Goal: Register for event/course

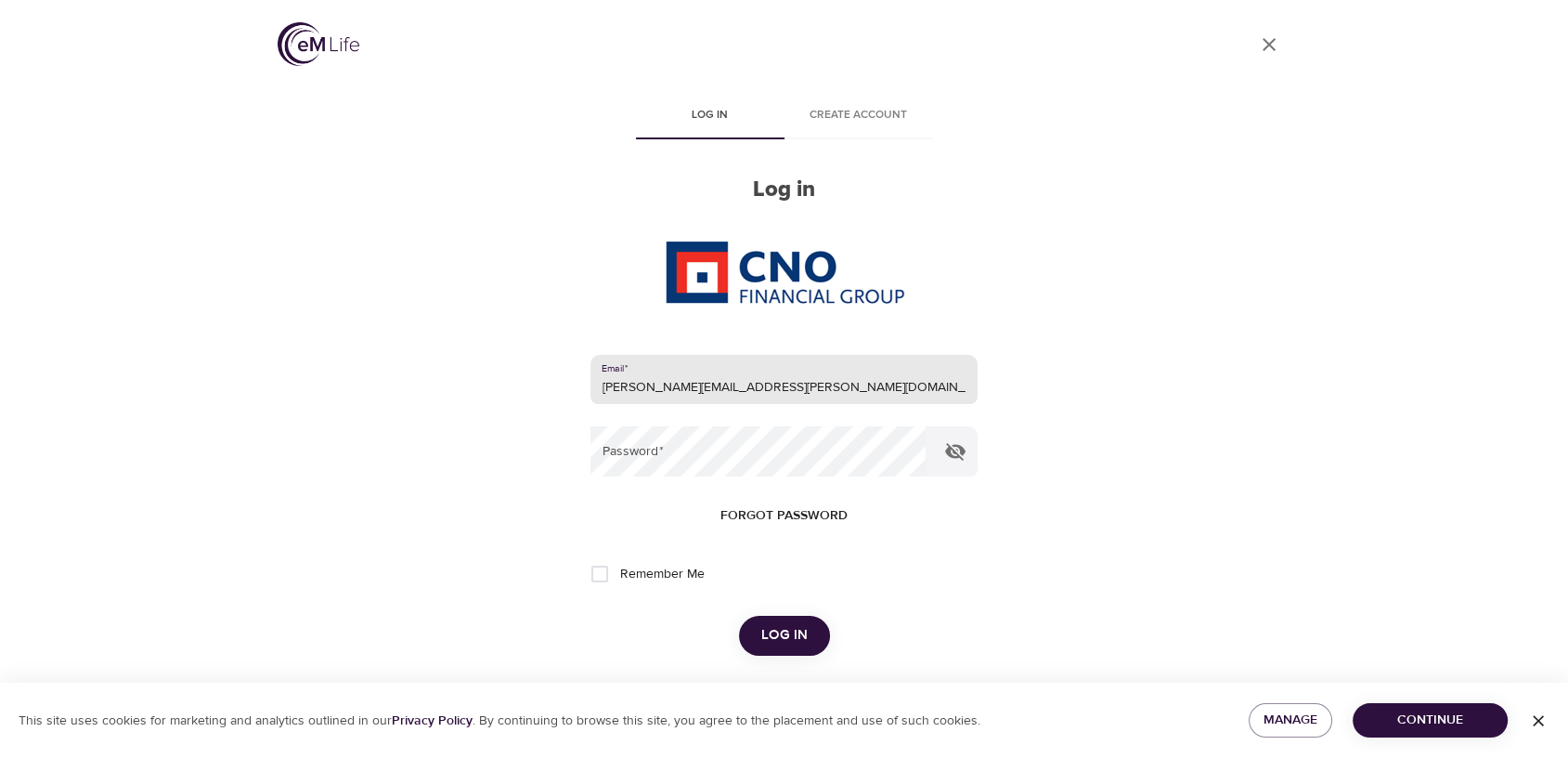
type input "[PERSON_NAME][EMAIL_ADDRESS][PERSON_NAME][DOMAIN_NAME]"
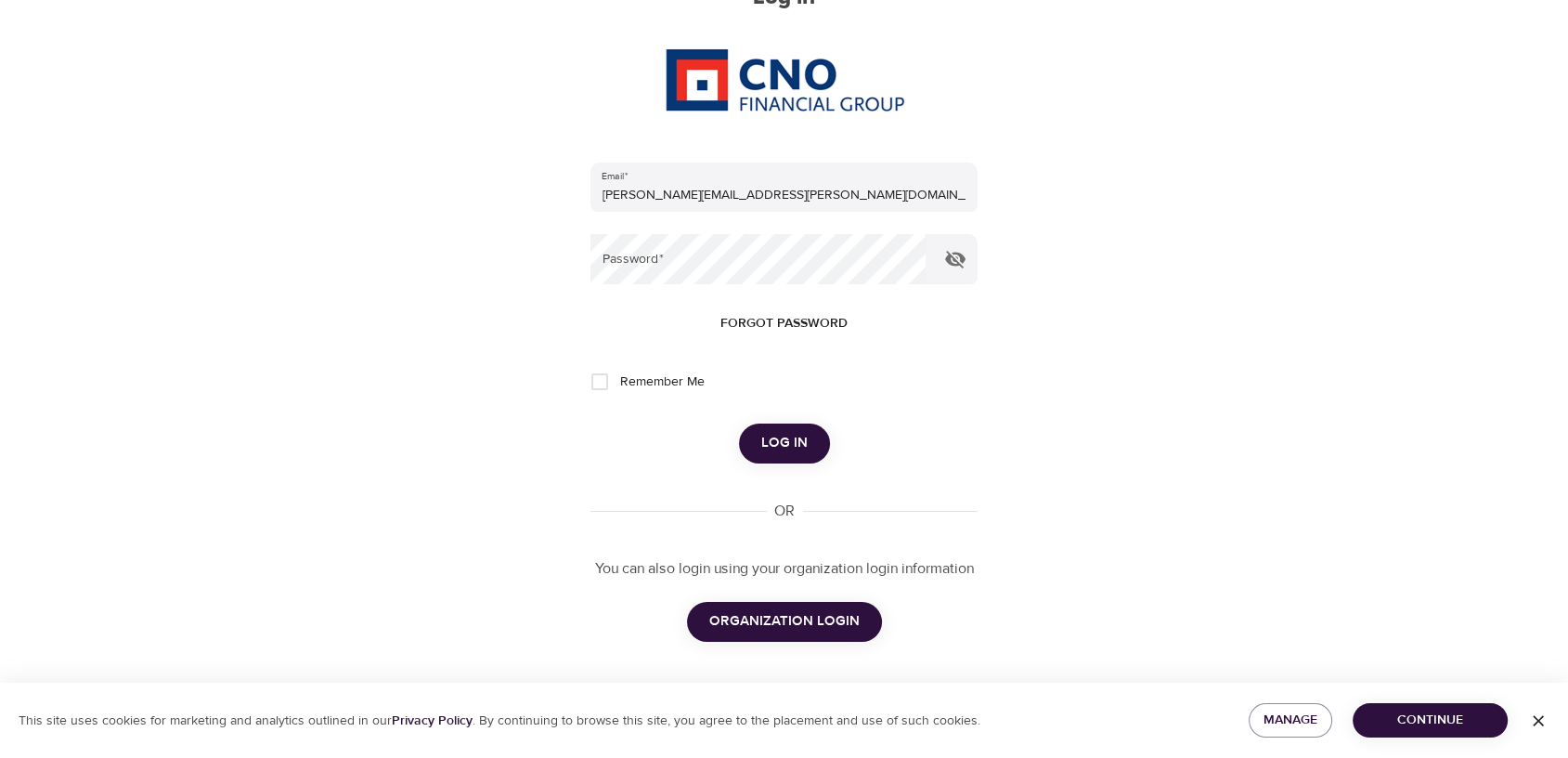
scroll to position [193, 0]
click at [784, 434] on span "Log in" at bounding box center [784, 442] width 47 height 24
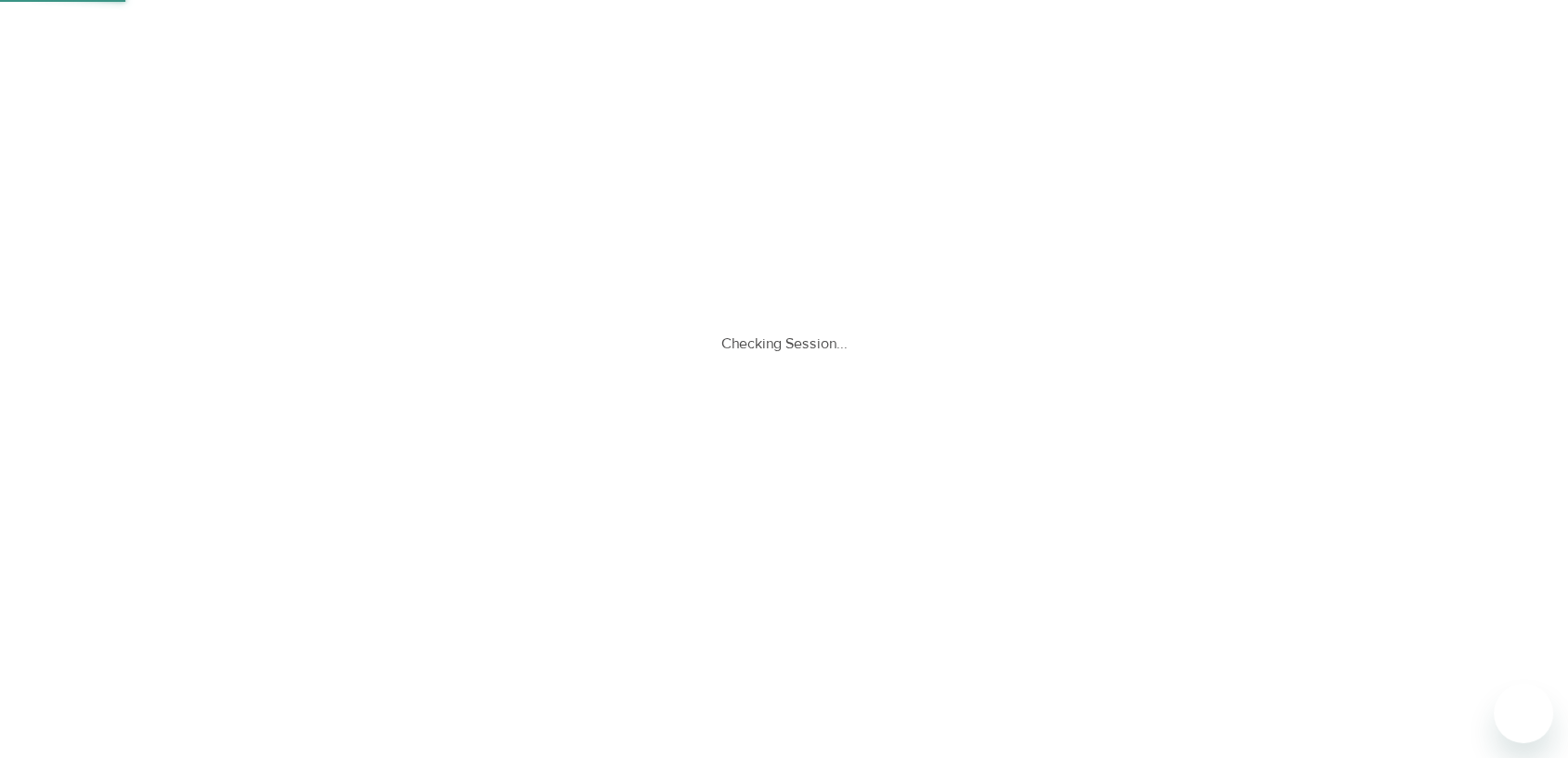
scroll to position [0, 0]
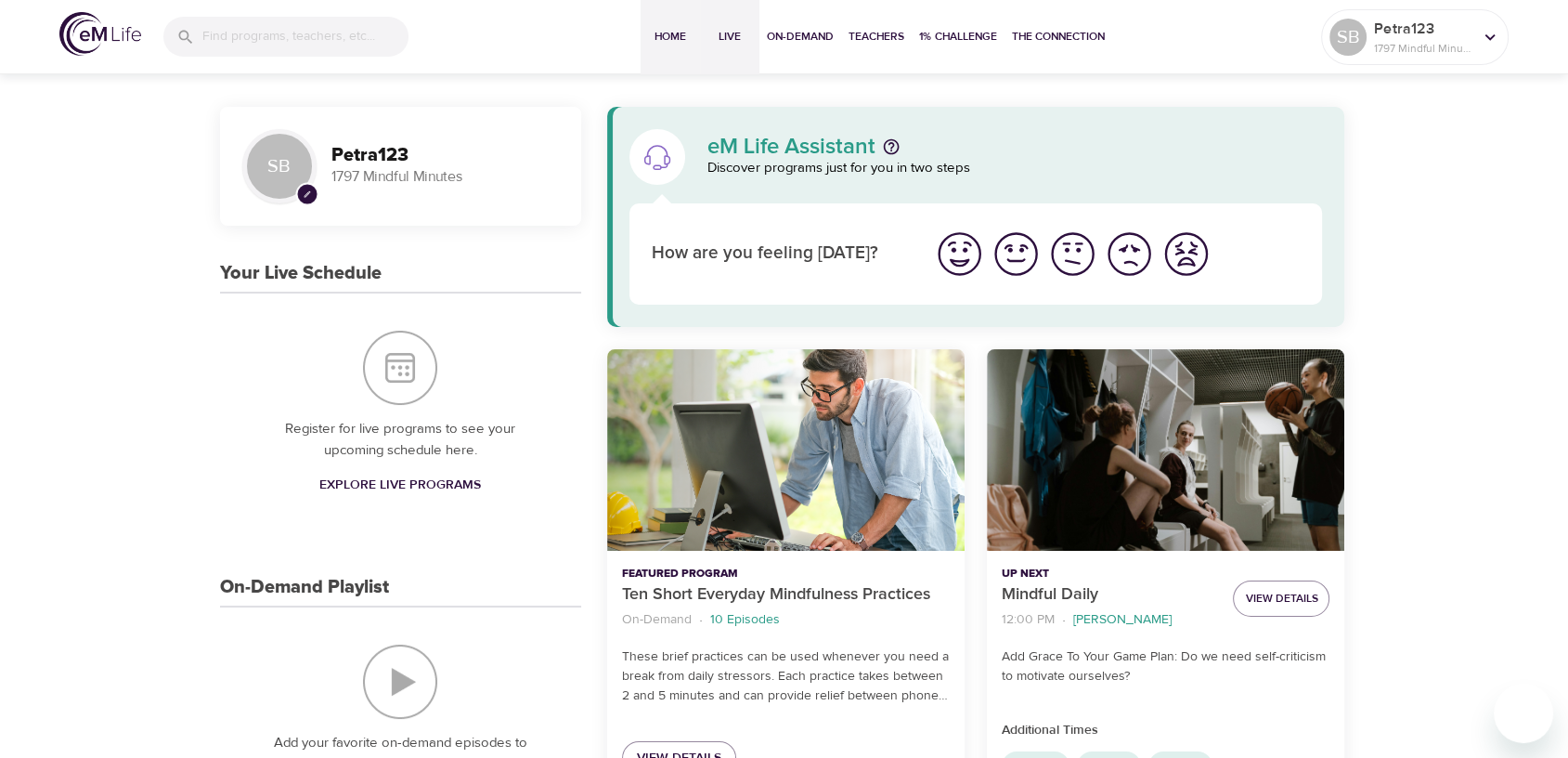
click at [717, 37] on span "Live" at bounding box center [730, 37] width 45 height 19
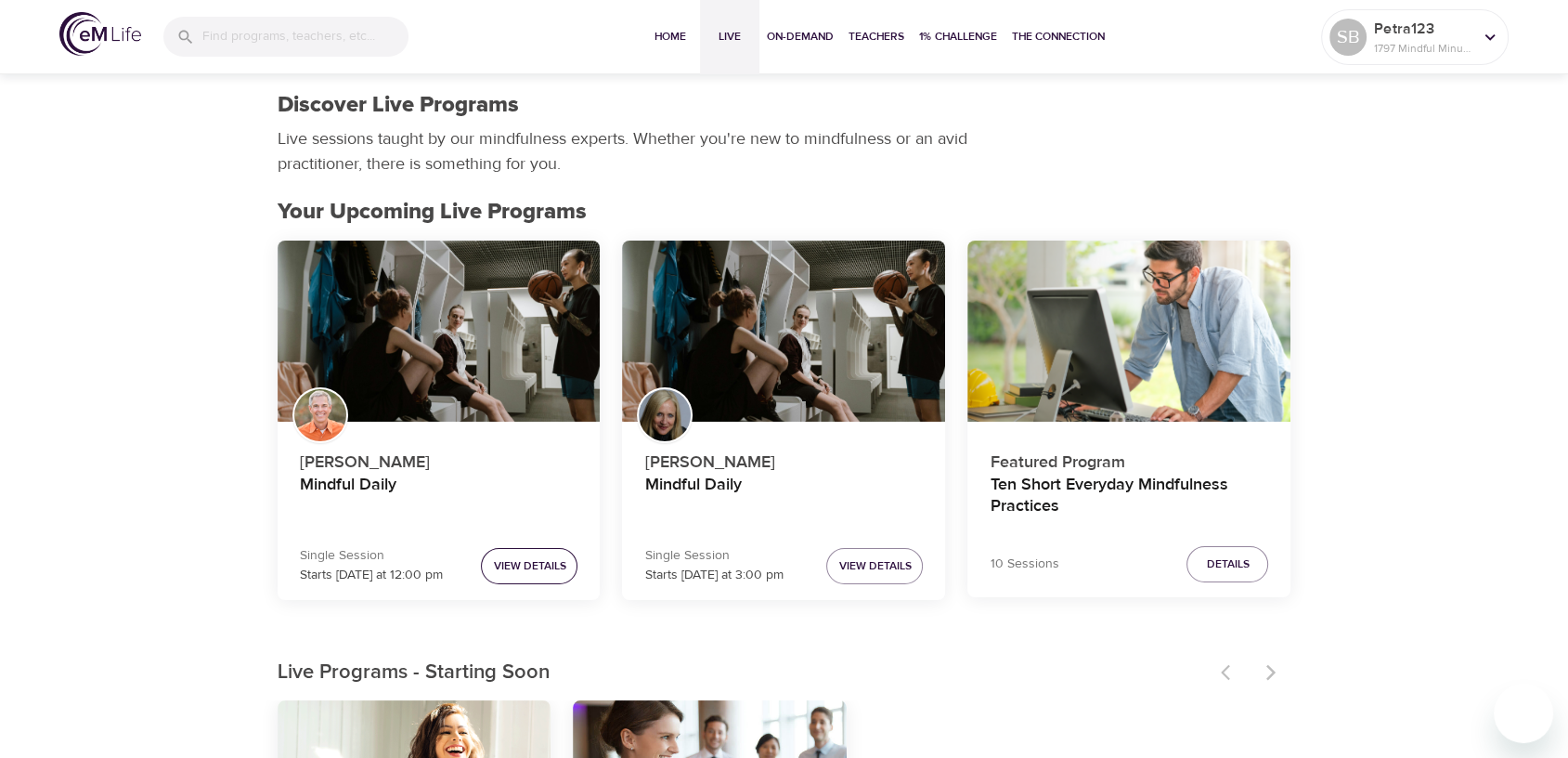
click at [550, 566] on span "View Details" at bounding box center [529, 566] width 72 height 19
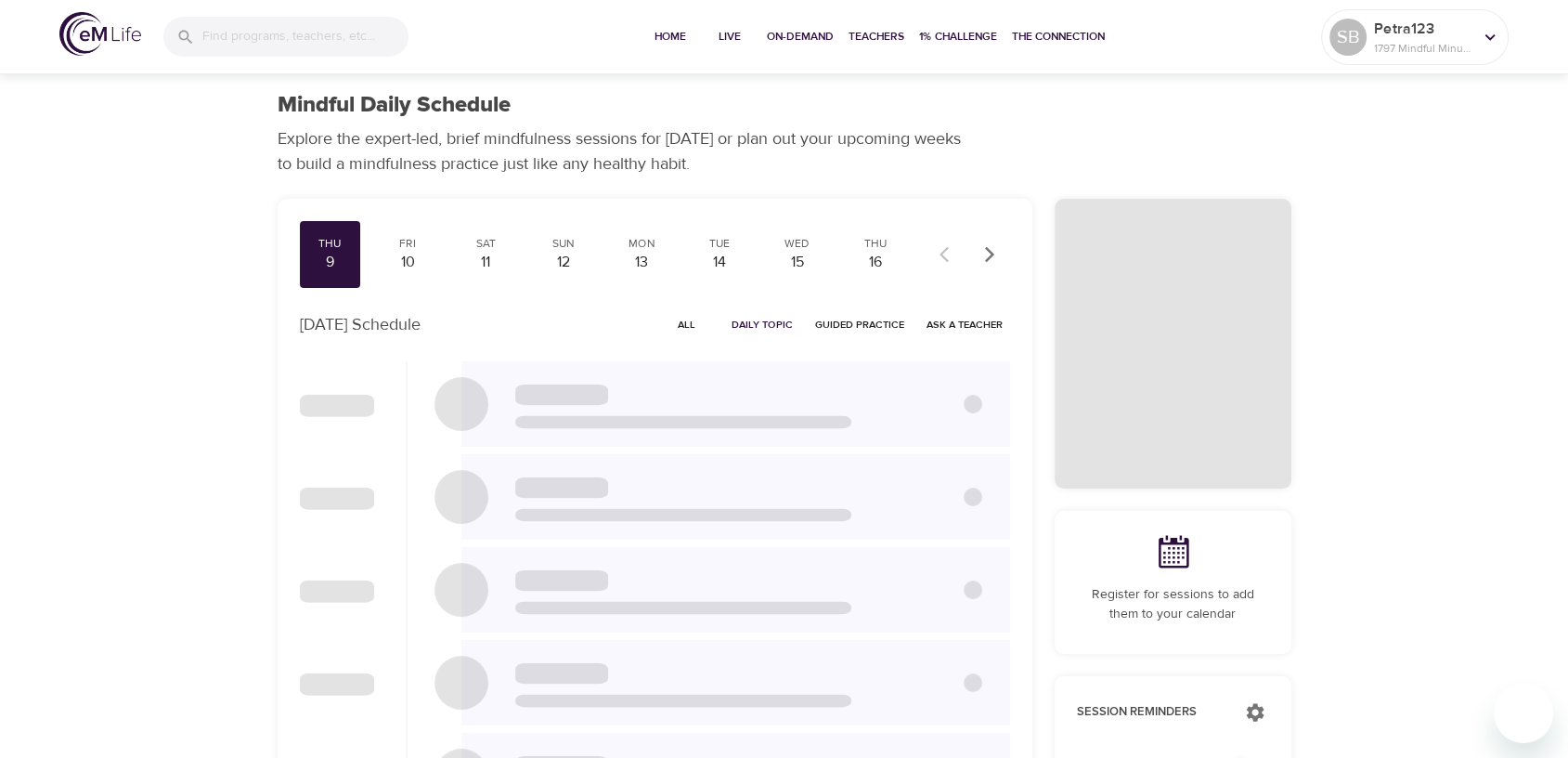
checkbox input "true"
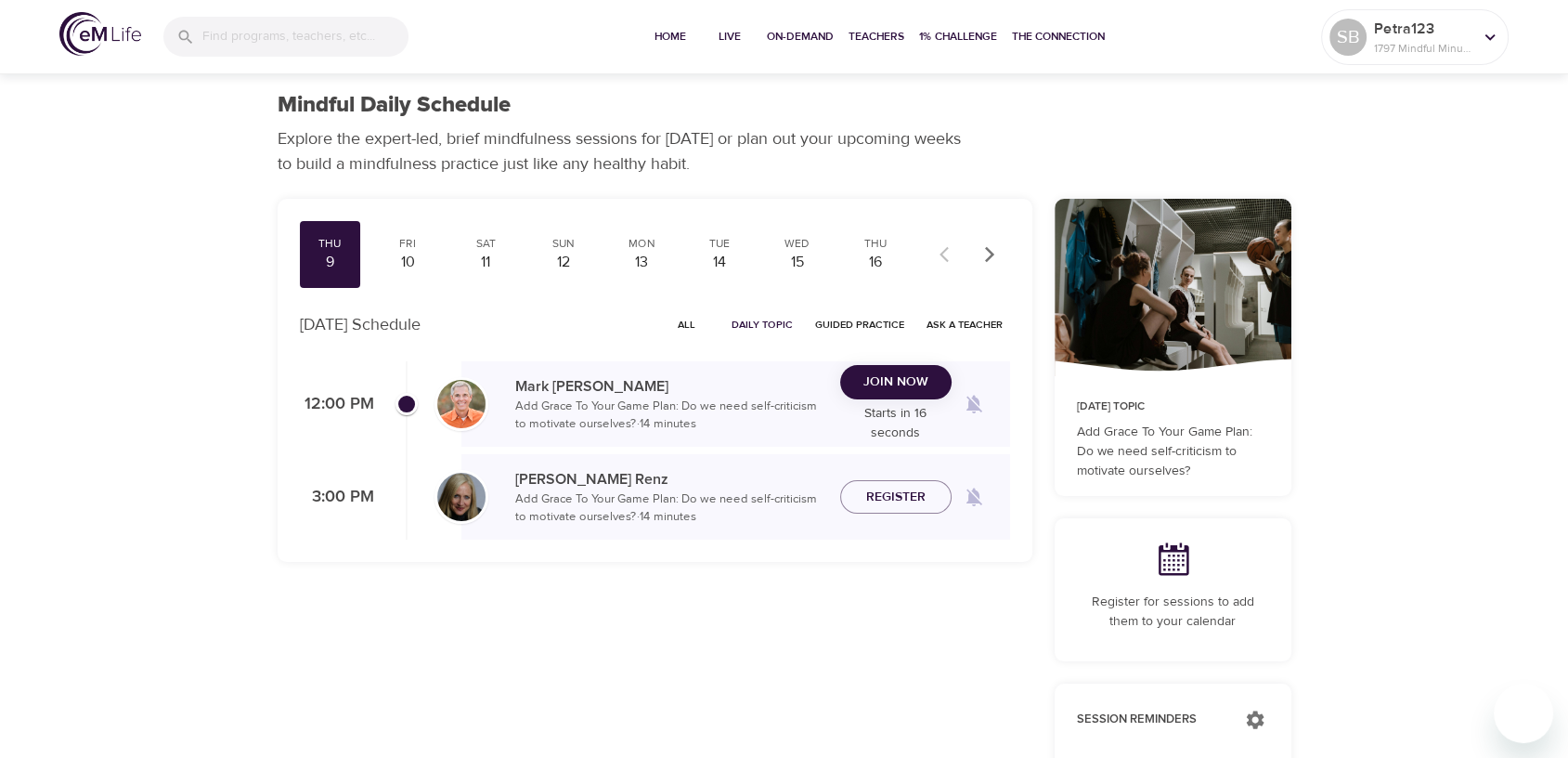
click at [893, 375] on span "Join Now" at bounding box center [895, 382] width 65 height 23
